Goal: Transaction & Acquisition: Purchase product/service

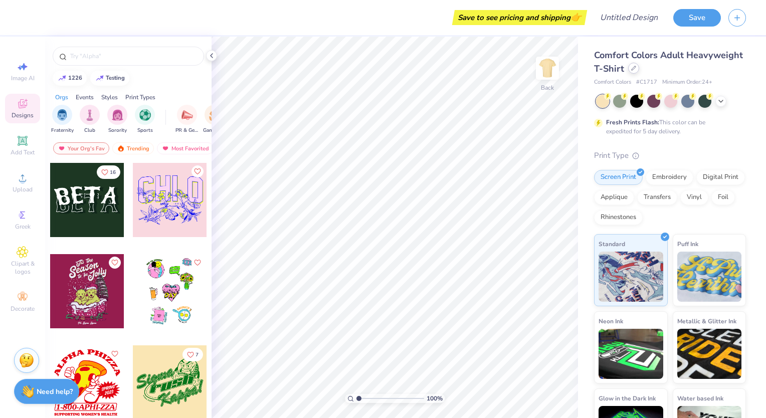
click at [639, 71] on div at bounding box center [633, 68] width 11 height 11
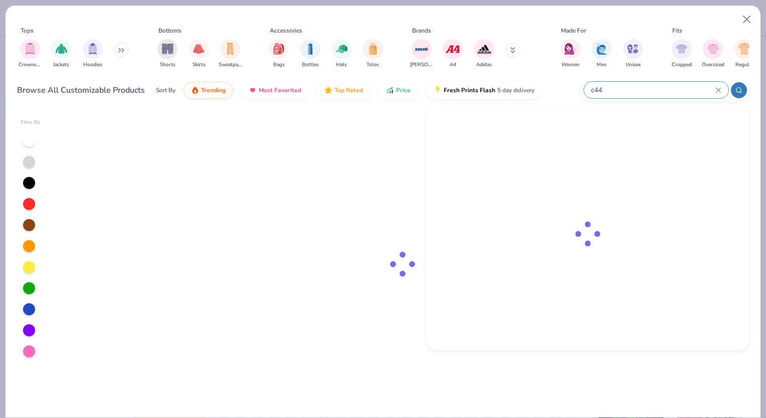
click at [686, 89] on input "c44" at bounding box center [652, 90] width 125 height 12
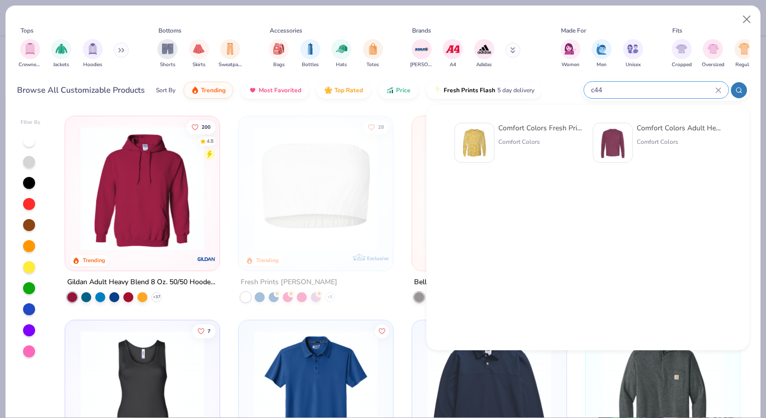
type input "c44"
click at [624, 149] on img at bounding box center [612, 142] width 31 height 31
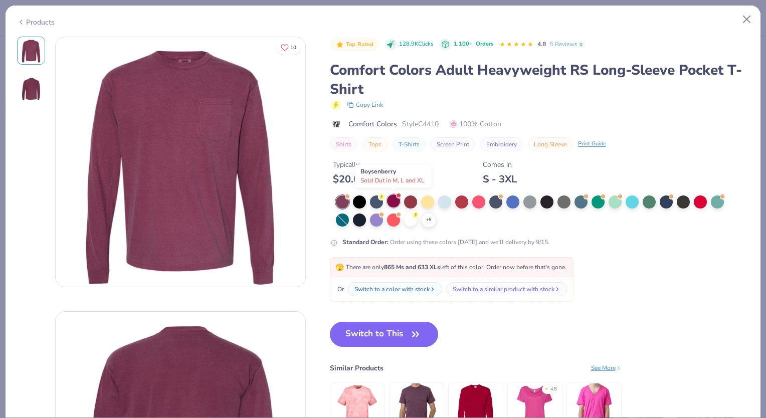
click at [397, 202] on div at bounding box center [393, 201] width 13 height 13
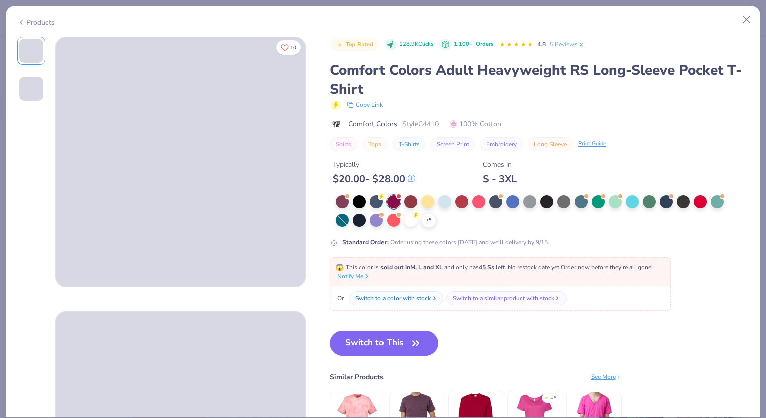
click at [402, 296] on div "Switch to a color with stock" at bounding box center [393, 298] width 75 height 9
